Goal: Task Accomplishment & Management: Use online tool/utility

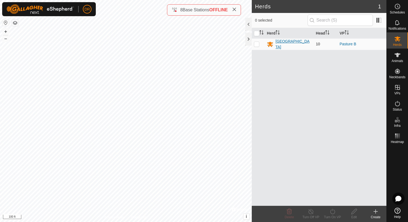
click at [291, 43] on div "[GEOGRAPHIC_DATA]" at bounding box center [294, 44] width 36 height 11
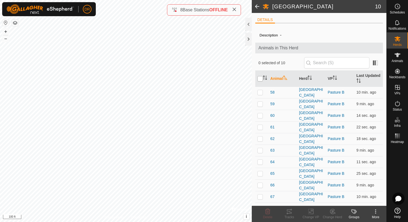
click at [260, 79] on input "checkbox" at bounding box center [260, 78] width 5 height 5
checkbox input "true"
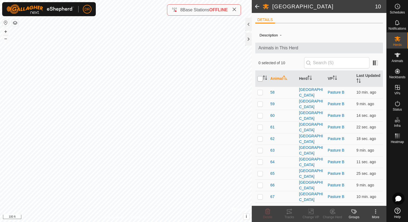
checkbox input "true"
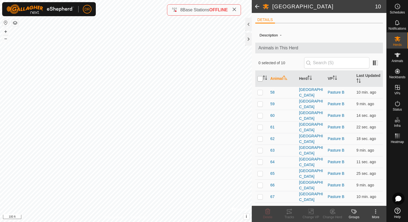
checkbox input "true"
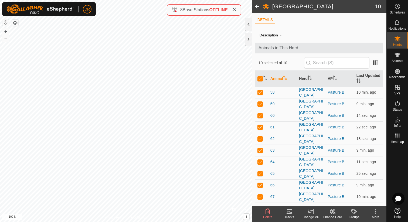
click at [292, 212] on icon at bounding box center [289, 211] width 6 height 6
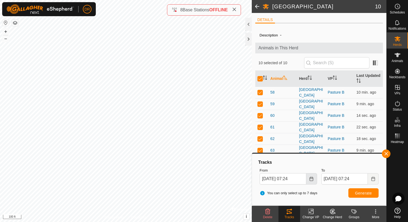
click at [310, 179] on icon "Choose Date" at bounding box center [312, 179] width 4 height 4
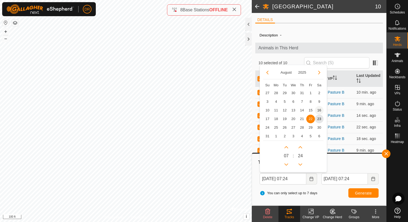
click at [320, 108] on span "16" at bounding box center [319, 110] width 9 height 9
type input "[DATE] 07:24"
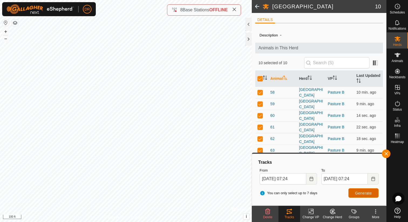
click at [367, 194] on span "Generate" at bounding box center [363, 193] width 17 height 4
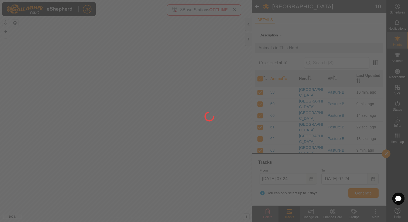
click at [339, 192] on div "You can only select up to 7 days Generate" at bounding box center [319, 193] width 123 height 13
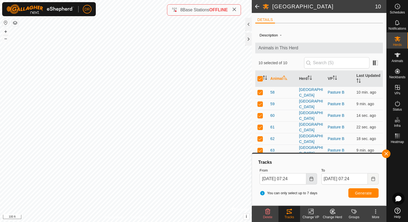
click at [316, 178] on button "Choose Date" at bounding box center [311, 178] width 11 height 11
click at [367, 194] on span "Generate" at bounding box center [363, 193] width 17 height 4
click at [312, 211] on icon at bounding box center [311, 212] width 4 height 4
click at [385, 153] on button "button" at bounding box center [386, 154] width 9 height 9
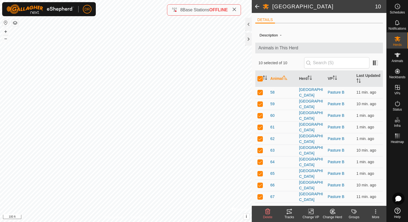
click at [309, 211] on icon at bounding box center [311, 211] width 7 height 6
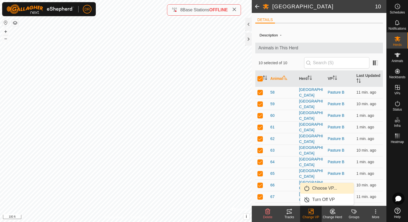
click at [321, 188] on link "Choose VP..." at bounding box center [326, 188] width 53 height 11
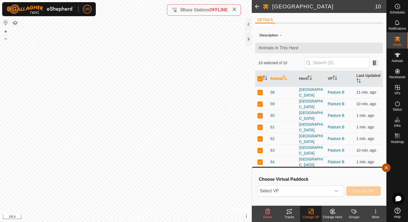
click at [385, 167] on button "button" at bounding box center [386, 168] width 9 height 9
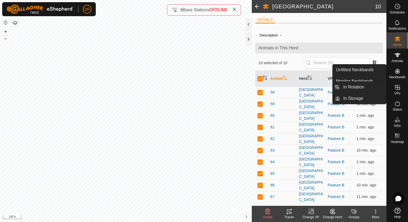
click at [396, 89] on icon at bounding box center [397, 87] width 6 height 6
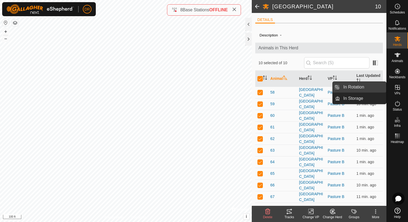
click at [363, 86] on link "In Rotation" at bounding box center [363, 87] width 46 height 11
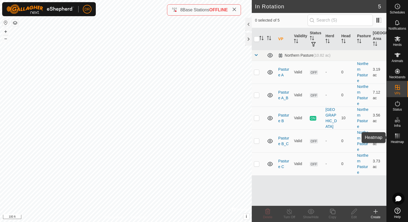
click at [397, 136] on rect at bounding box center [397, 135] width 1 height 1
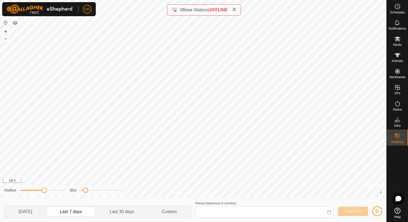
type input "[DATE] - [DATE]"
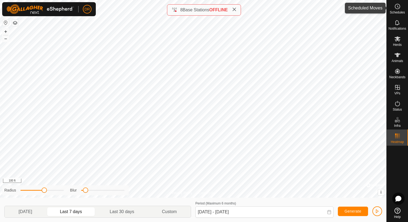
click at [399, 7] on icon at bounding box center [397, 6] width 6 height 6
